Goal: Task Accomplishment & Management: Manage account settings

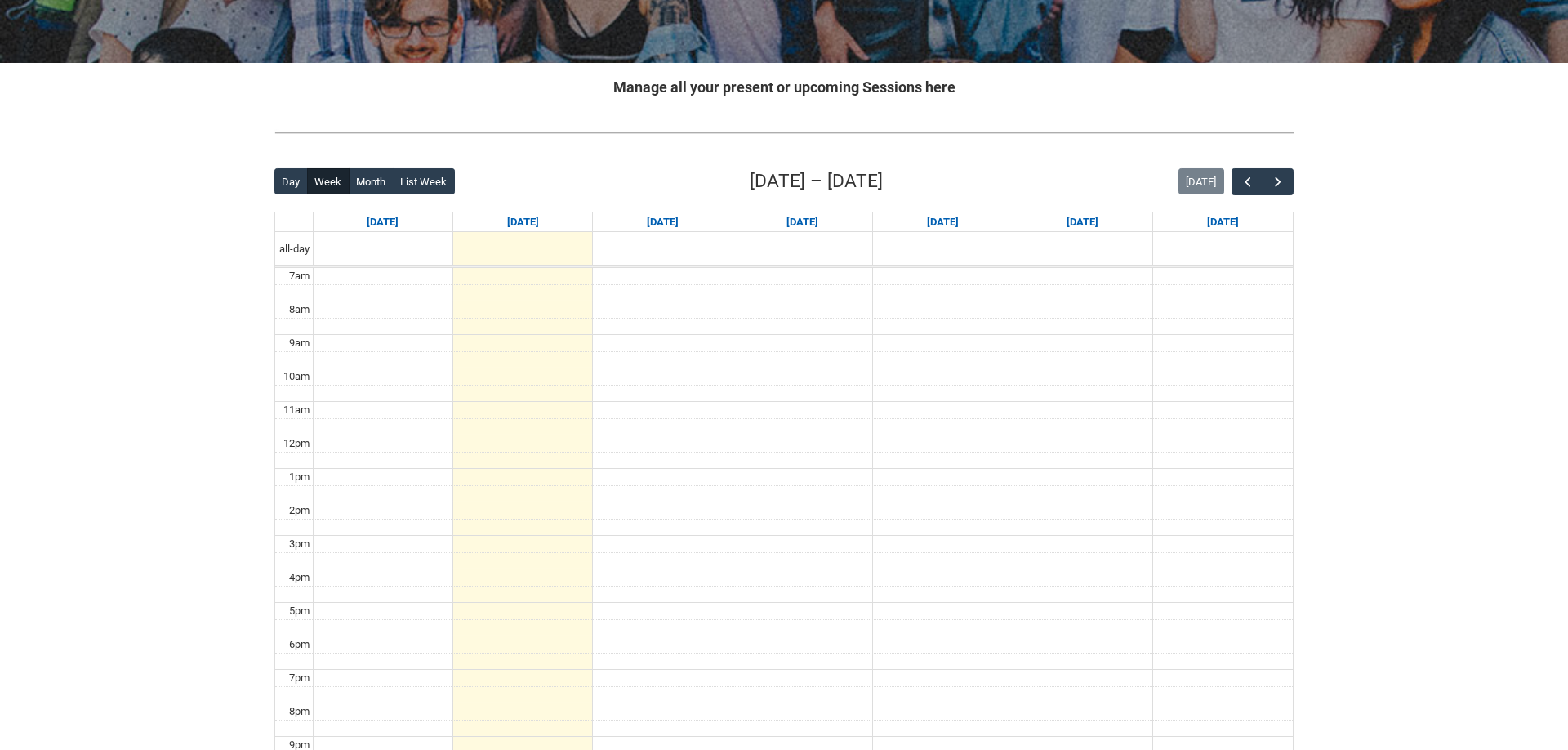
scroll to position [217, 0]
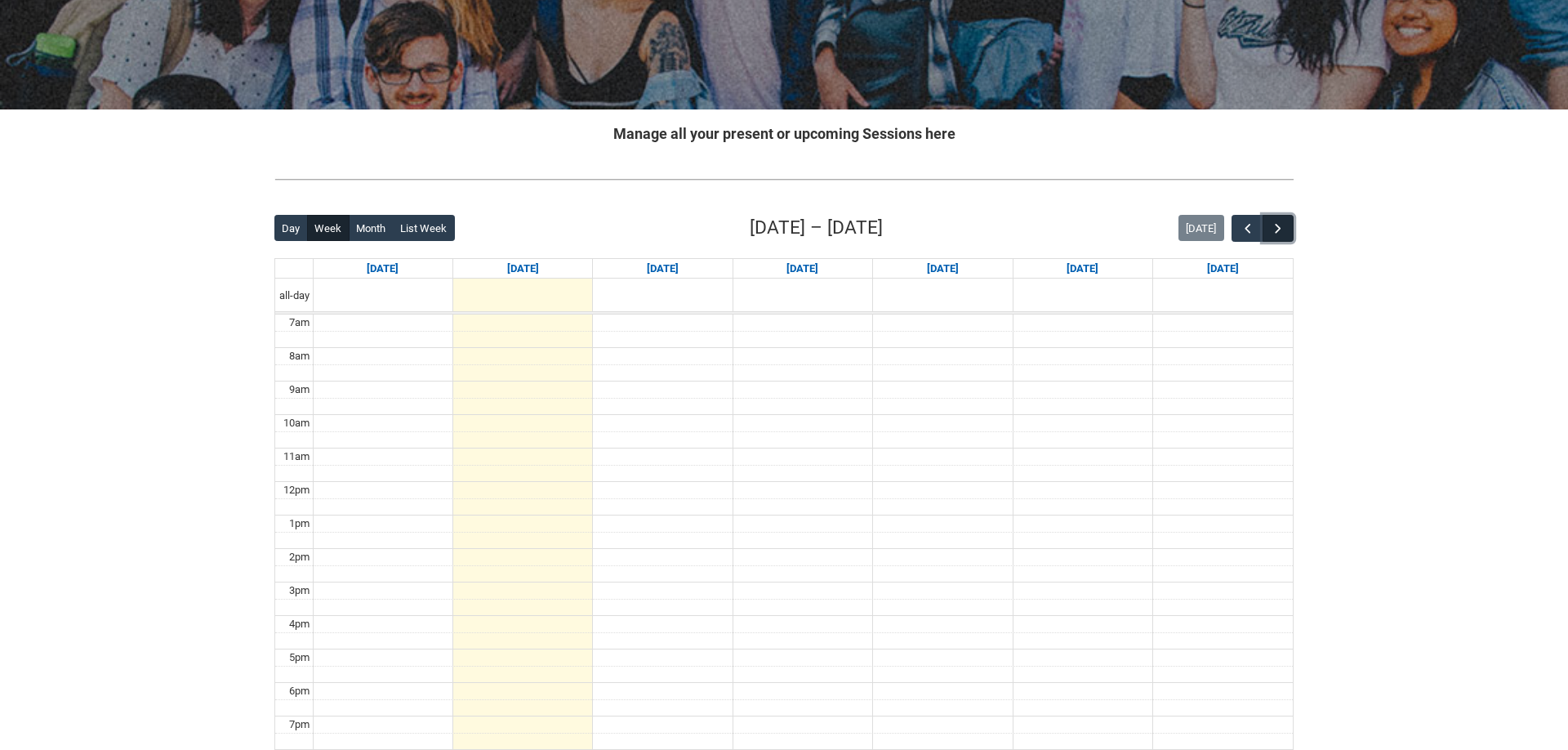
click at [1284, 236] on span "button" at bounding box center [1278, 229] width 16 height 16
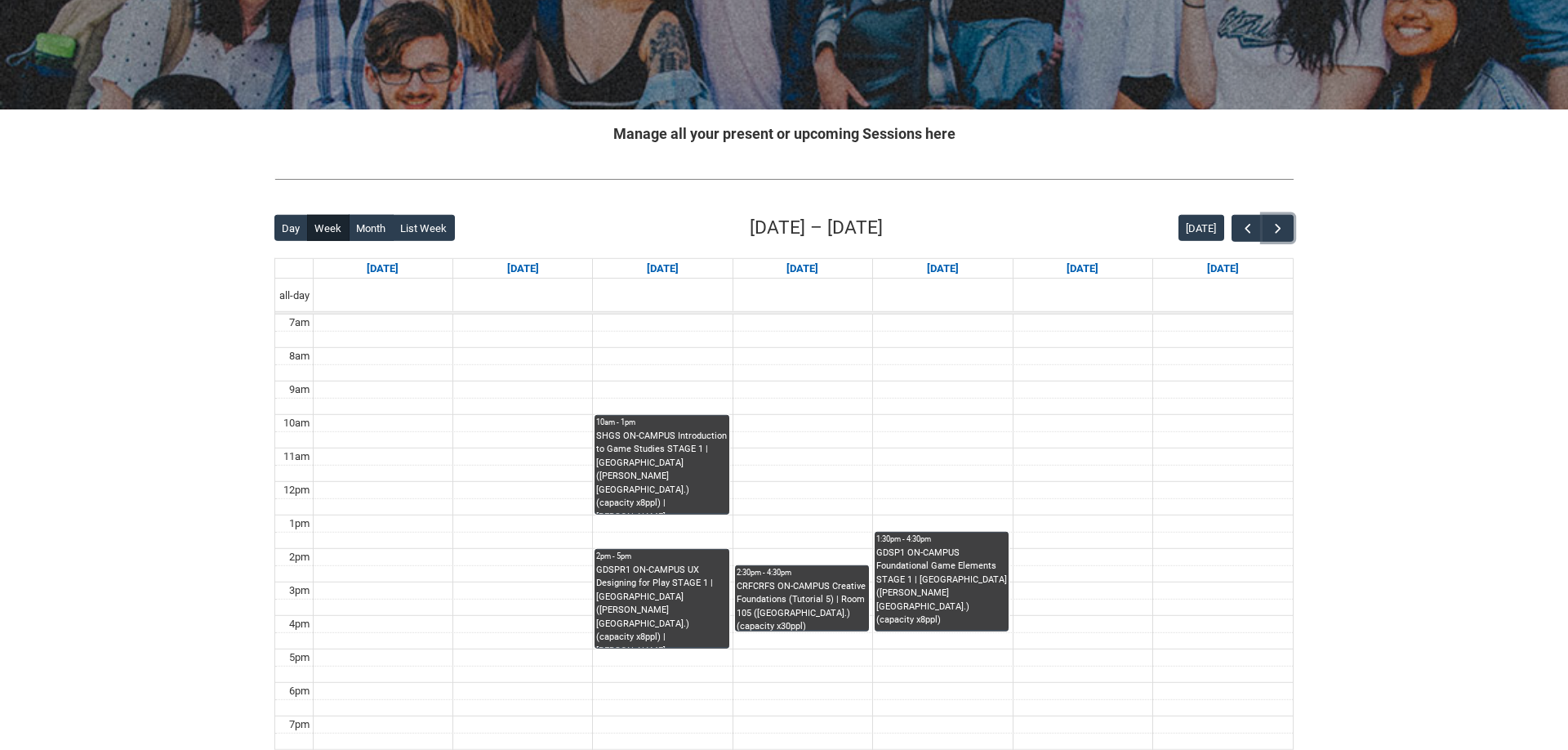
scroll to position [134, 0]
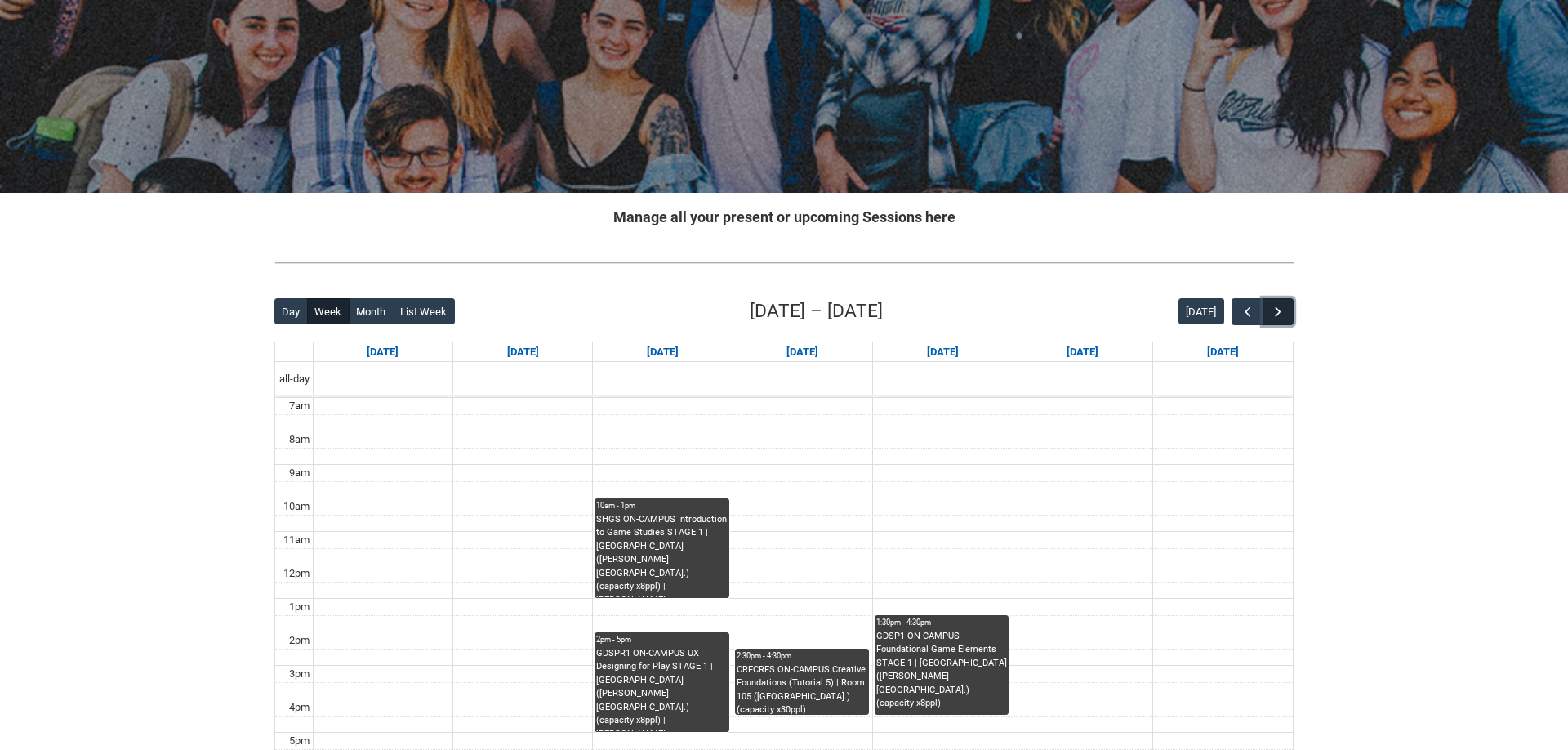
click at [1284, 317] on span "button" at bounding box center [1278, 312] width 16 height 16
click at [1229, 320] on div "Today" at bounding box center [1236, 311] width 115 height 27
click at [1250, 302] on button "button" at bounding box center [1247, 311] width 31 height 27
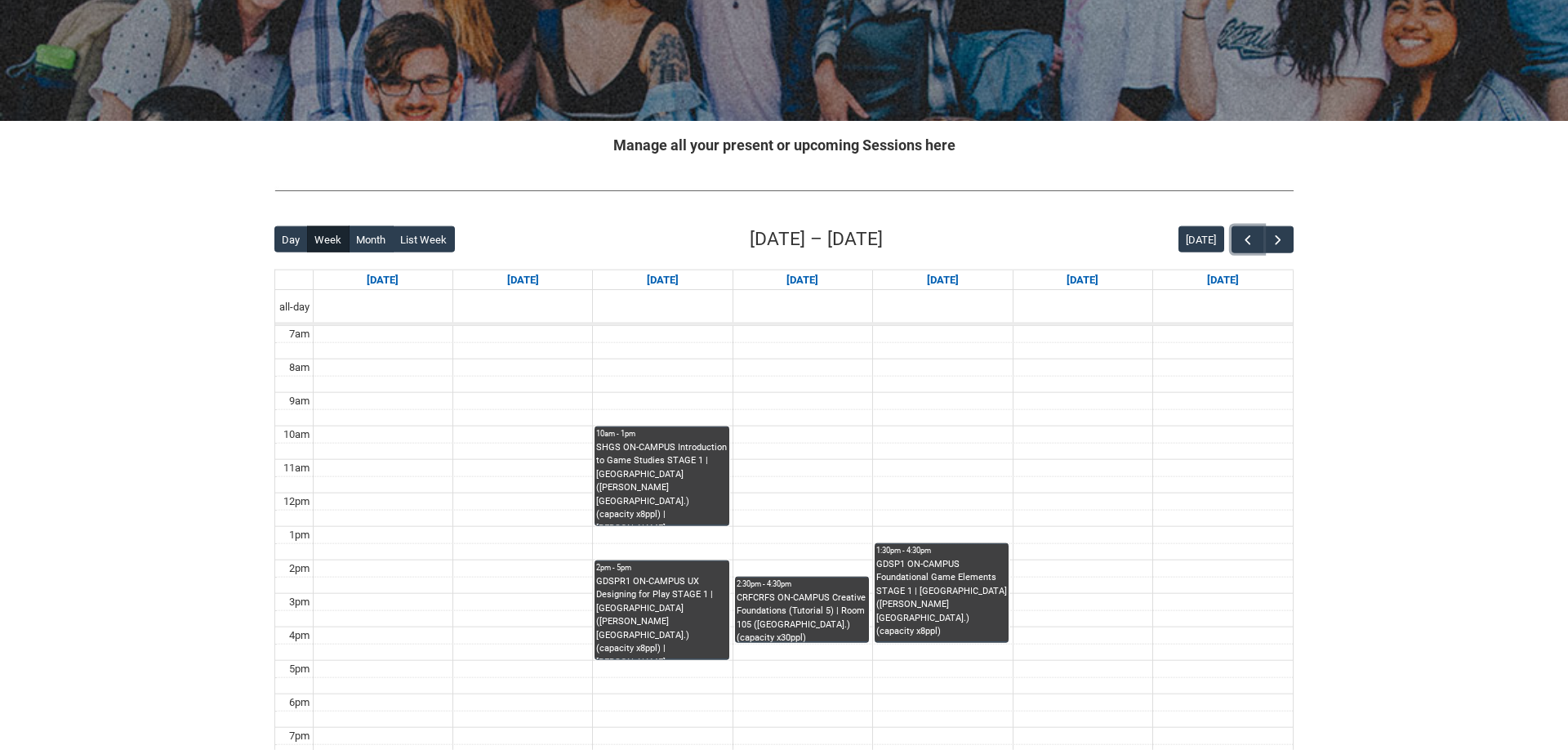
scroll to position [384, 0]
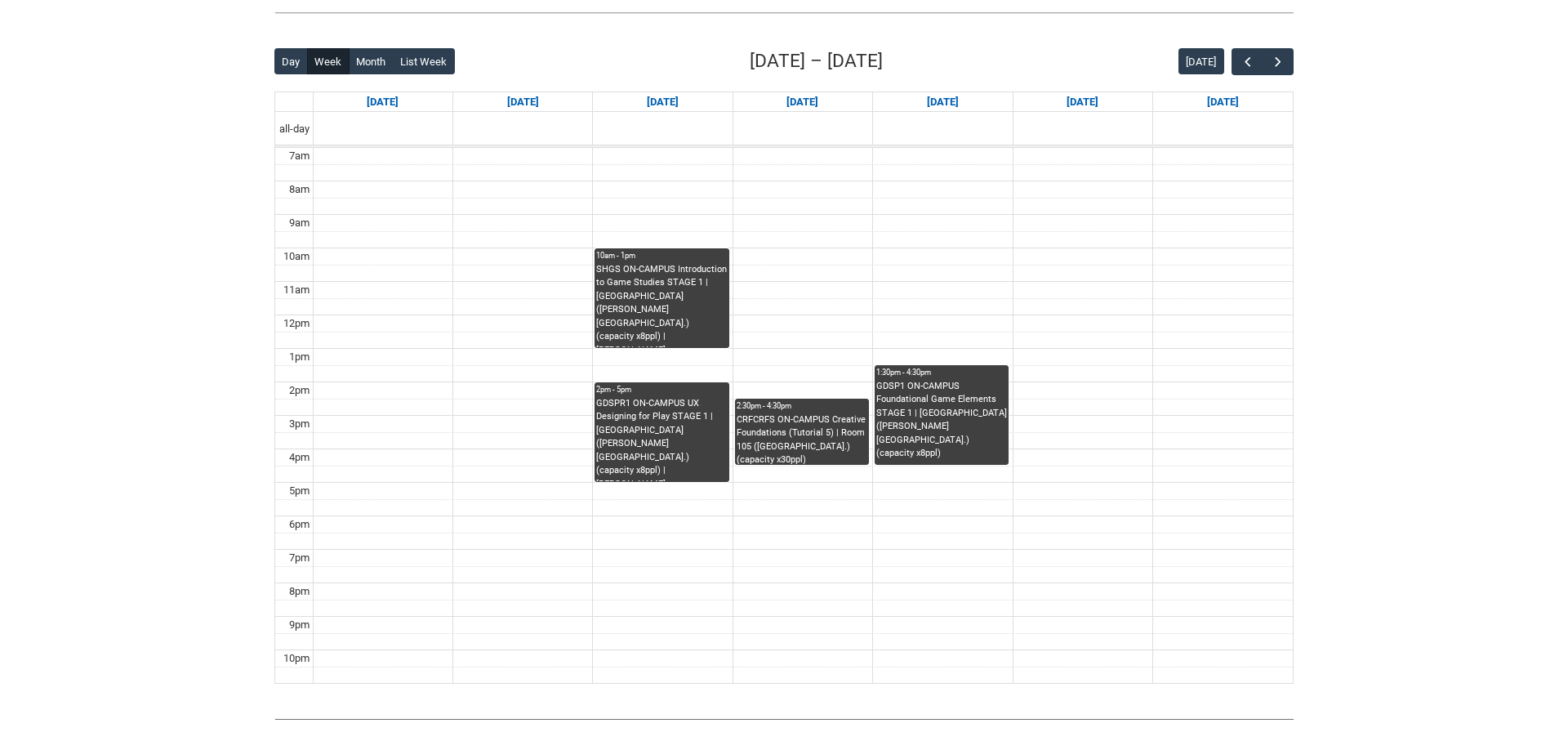
click at [78, 276] on div "Skip to Main Content Collarts Education Community Home New Enrolment Applicatio…" at bounding box center [784, 224] width 1568 height 1218
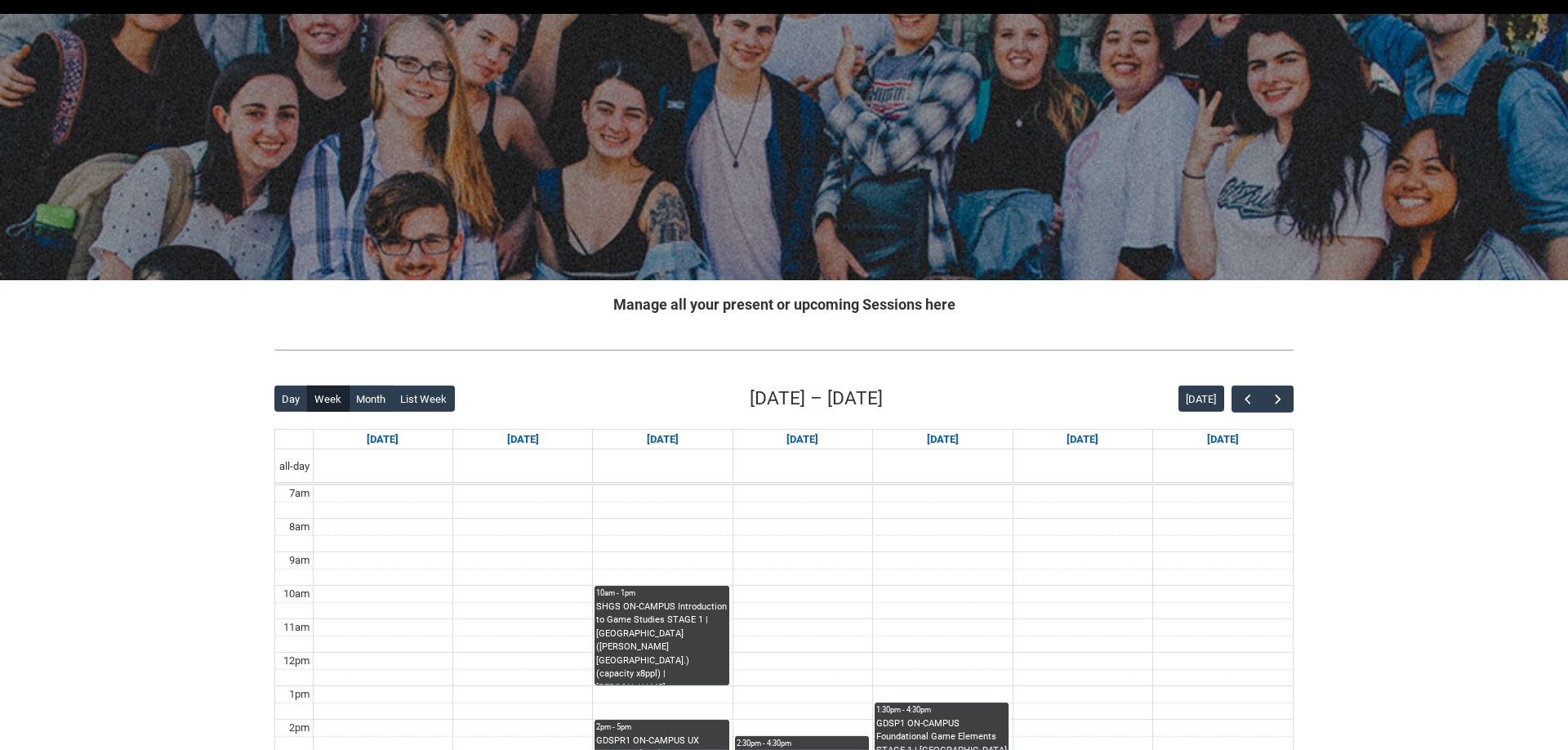
scroll to position [0, 0]
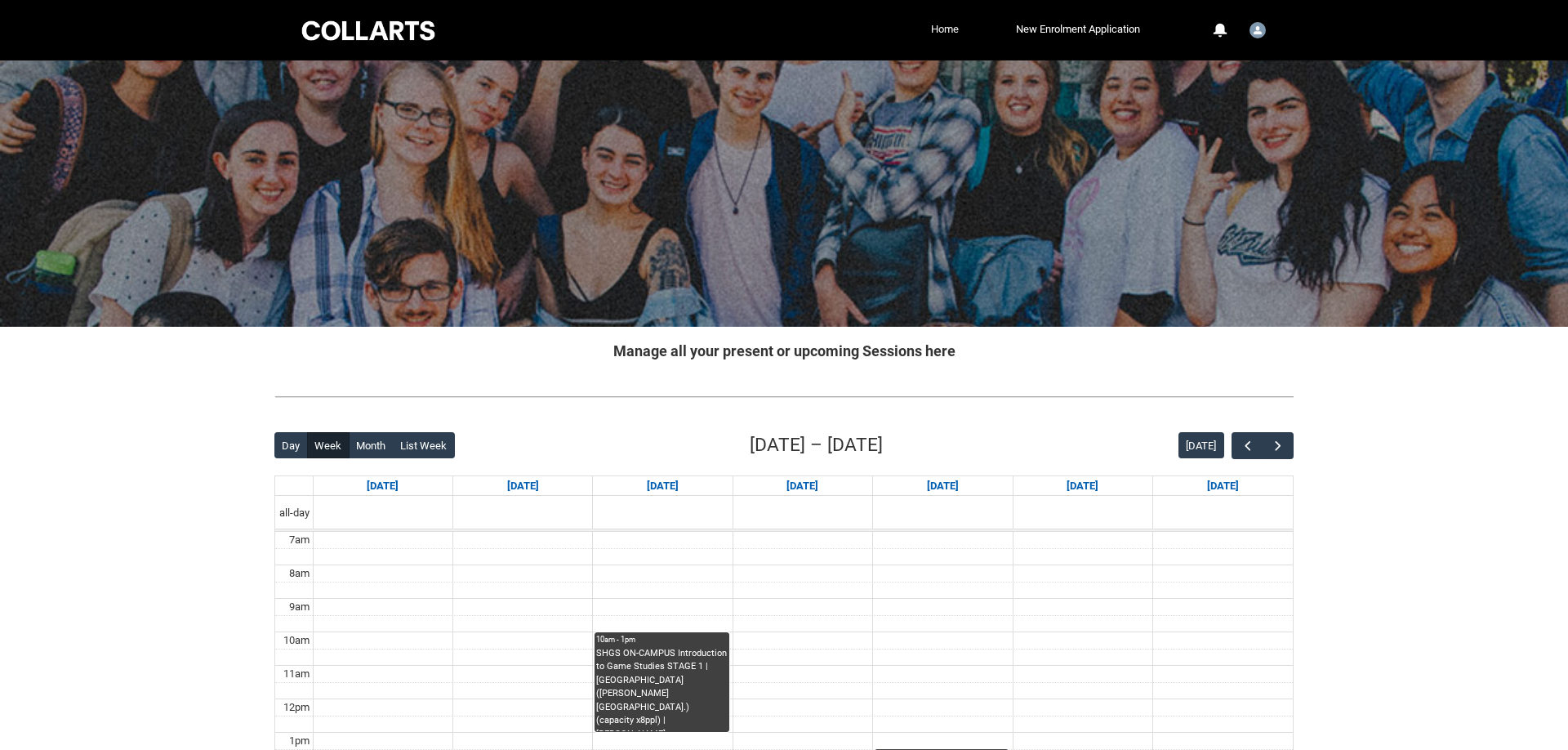
click at [932, 32] on link "Home" at bounding box center [945, 29] width 36 height 25
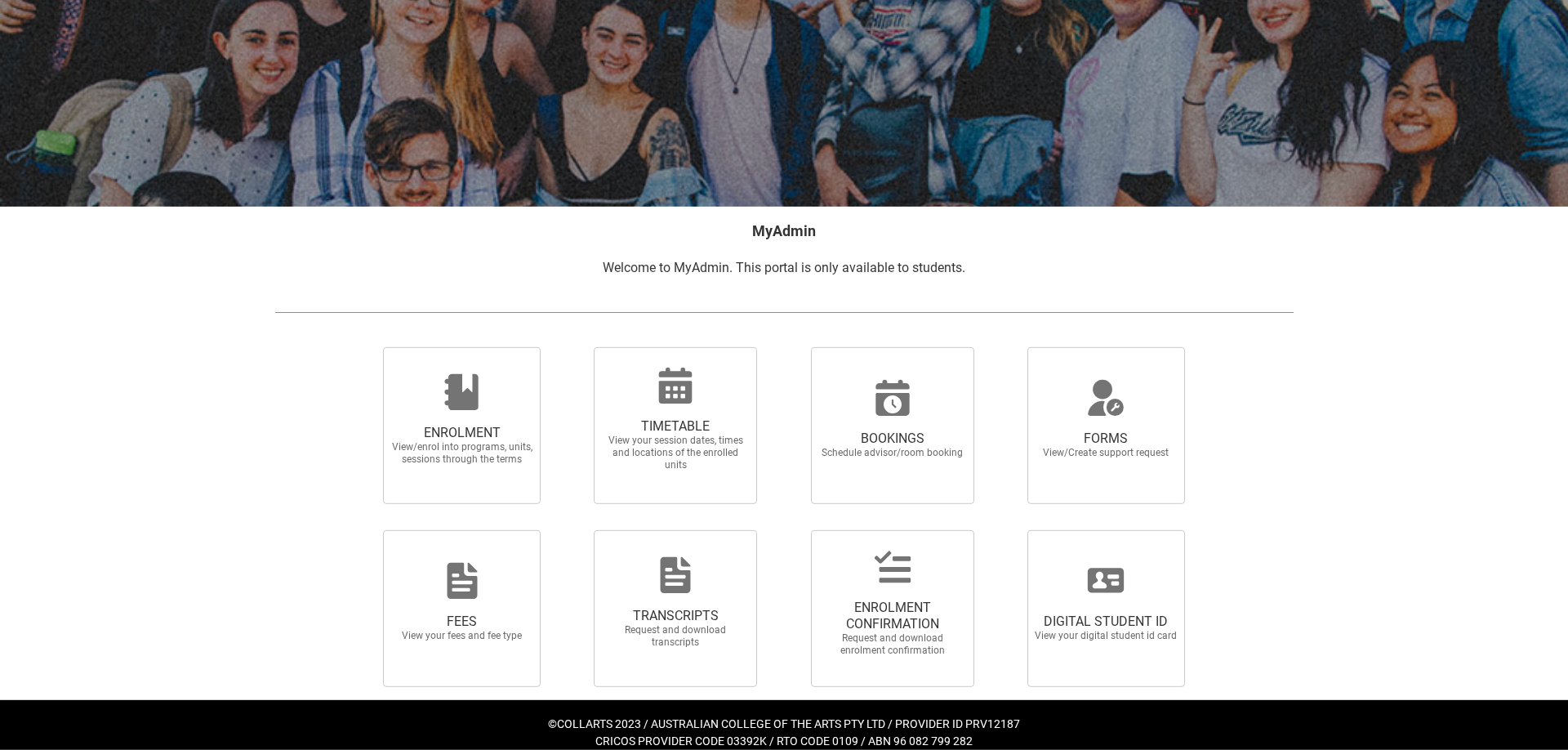
scroll to position [136, 0]
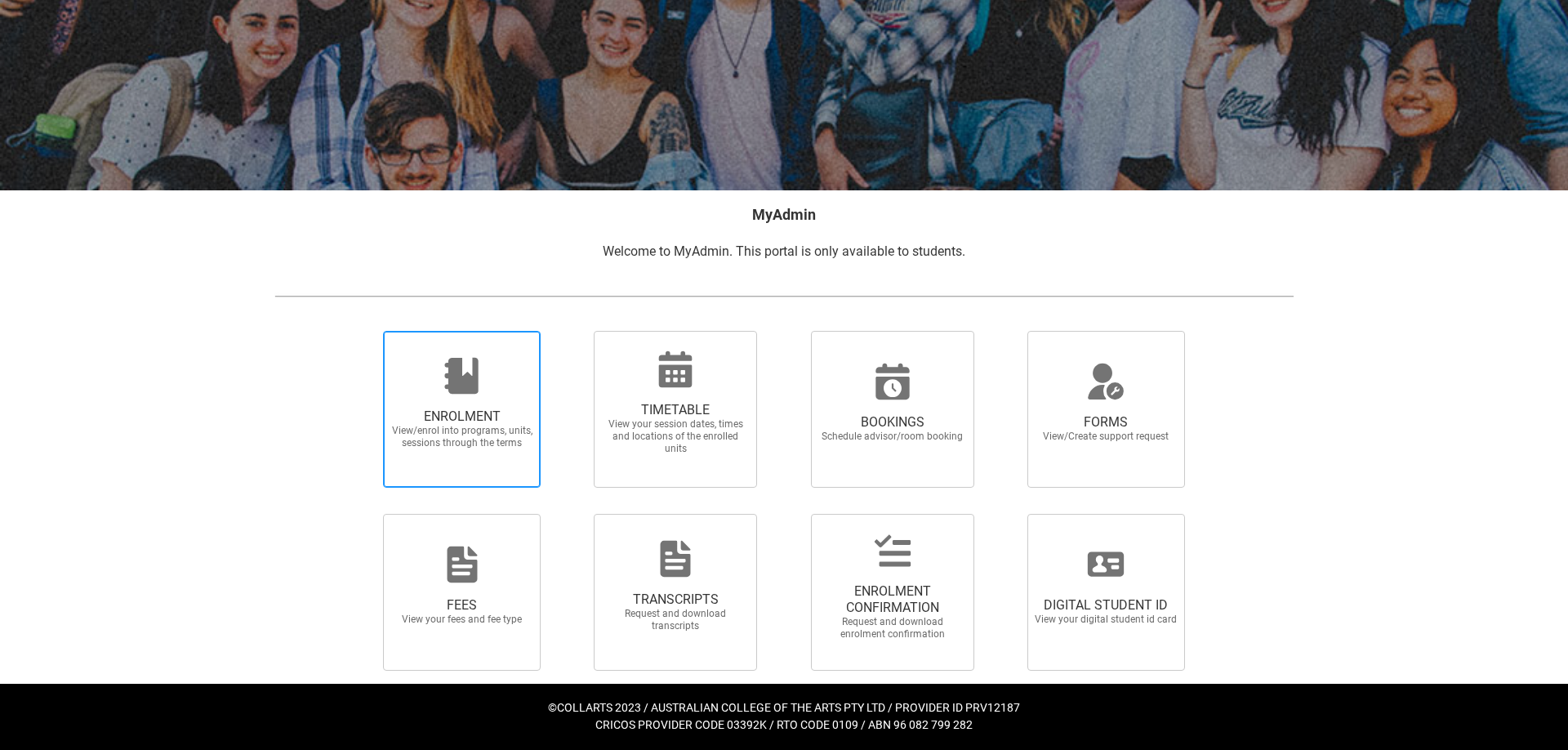
click at [520, 424] on span "ENROLMENT" at bounding box center [462, 417] width 143 height 16
click at [363, 331] on input "ENROLMENT View/enrol into programs, units, sessions through the terms" at bounding box center [362, 330] width 1 height 1
radio input "true"
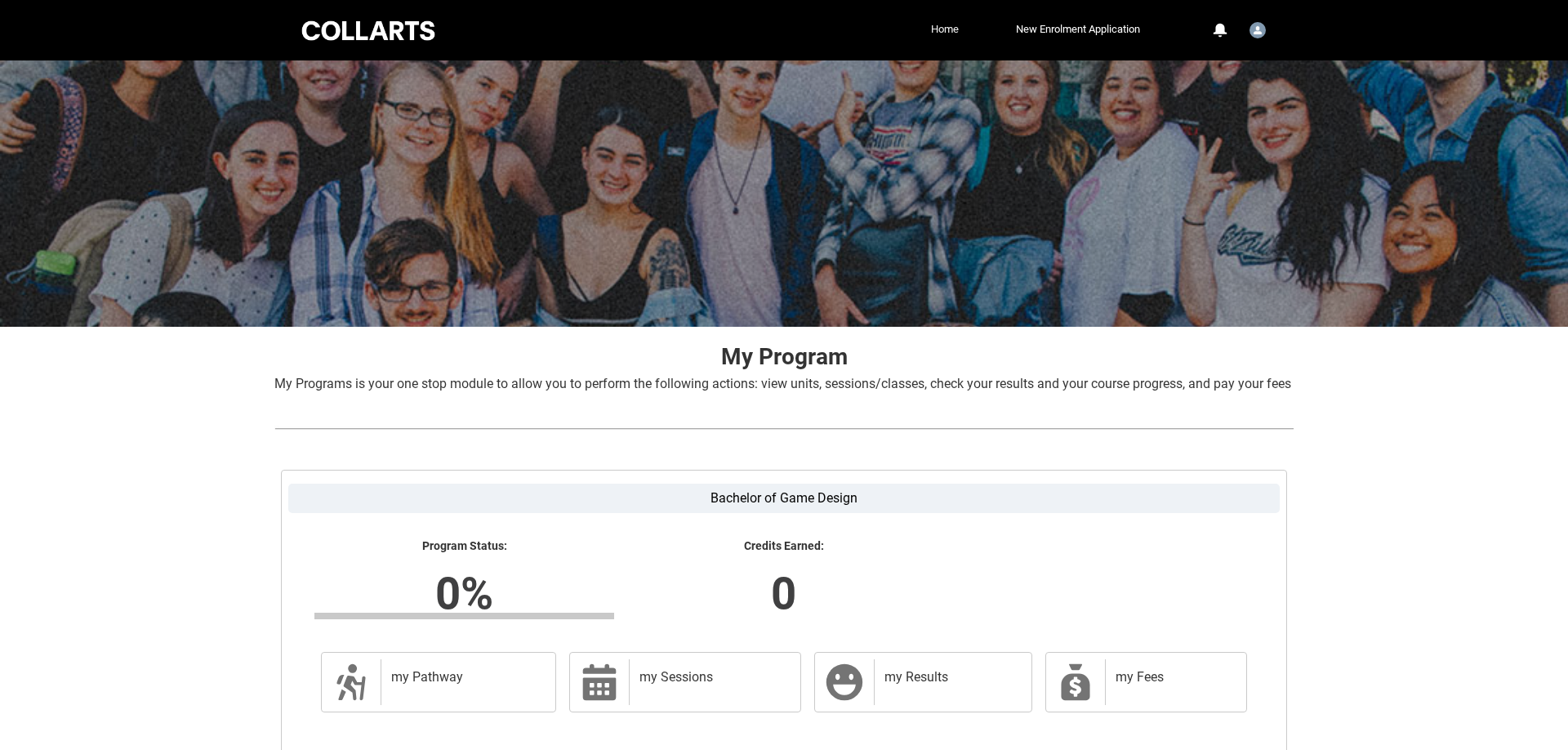
click at [936, 30] on link "Home" at bounding box center [945, 29] width 36 height 25
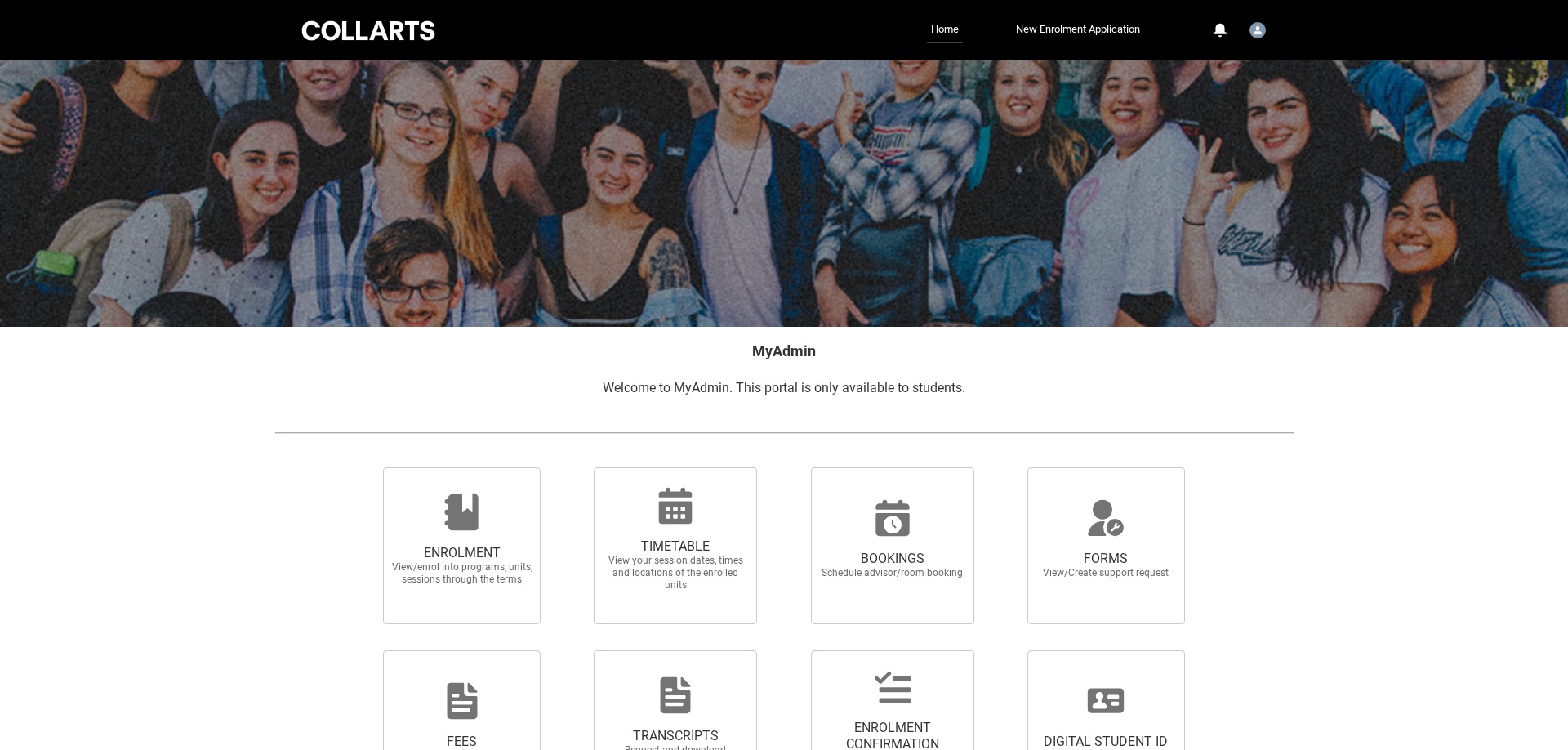
click at [936, 30] on link "Home" at bounding box center [945, 30] width 36 height 26
click at [1267, 32] on div "User Profile Student.atenkat.20253265" at bounding box center [1257, 28] width 23 height 25
click at [1225, 78] on link "Profile" at bounding box center [1231, 69] width 77 height 28
